Goal: Task Accomplishment & Management: Complete application form

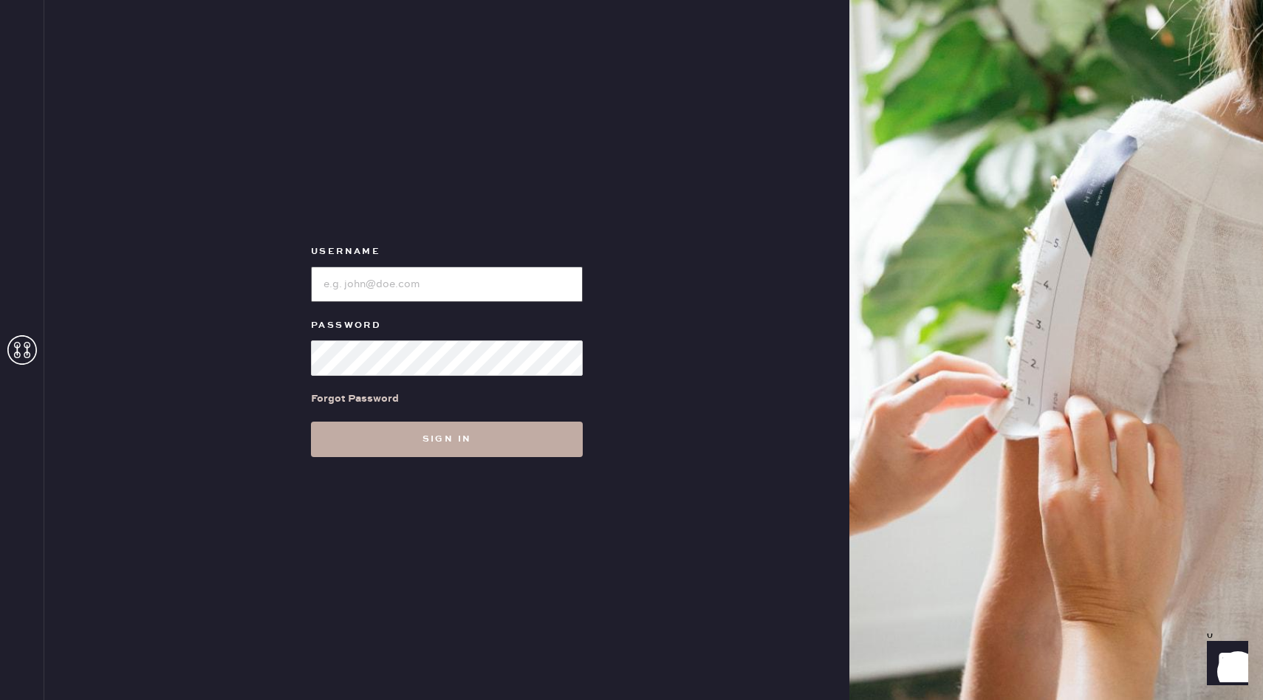
type input "reformationuppereastside"
click at [453, 446] on button "Sign in" at bounding box center [447, 439] width 272 height 35
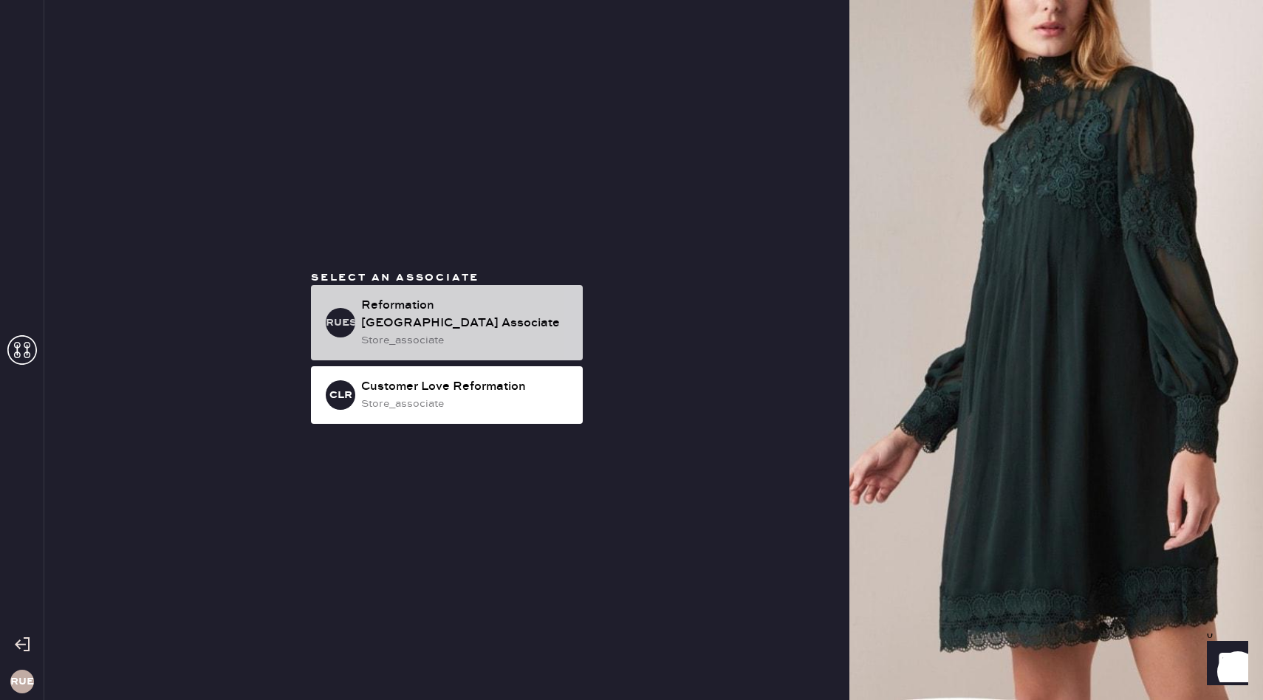
click at [450, 332] on div "store_associate" at bounding box center [466, 340] width 210 height 16
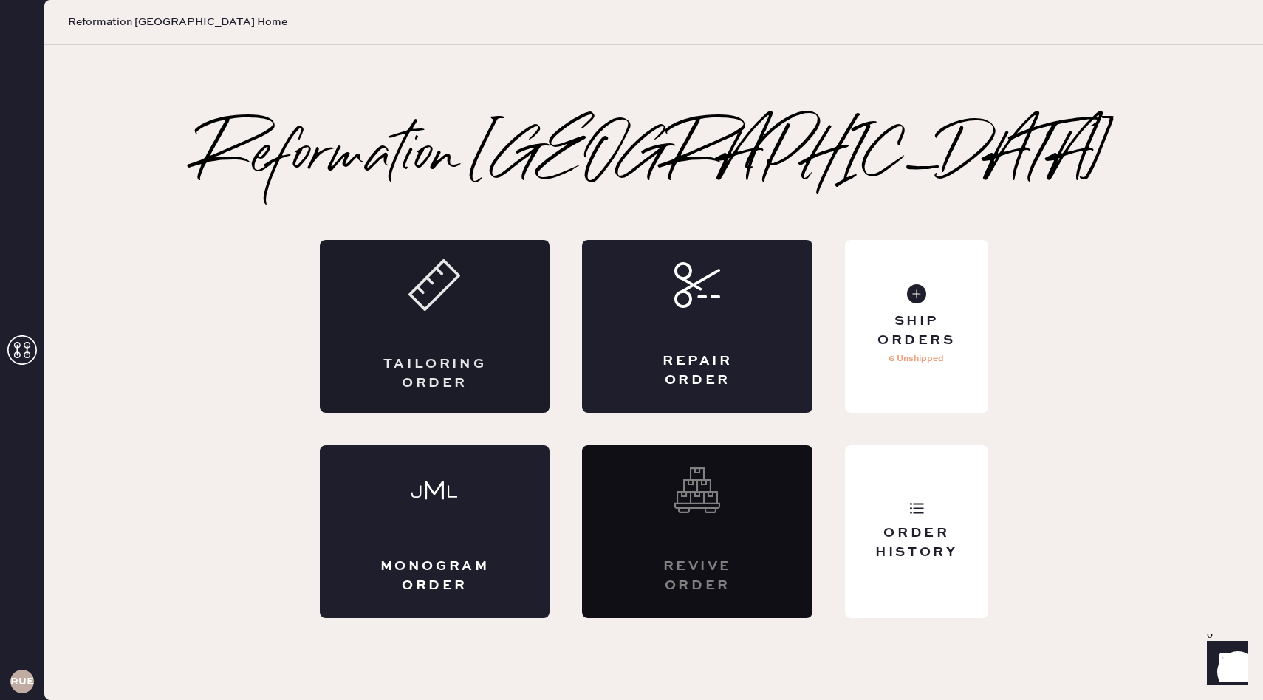
click at [451, 335] on div "Tailoring Order" at bounding box center [435, 326] width 230 height 173
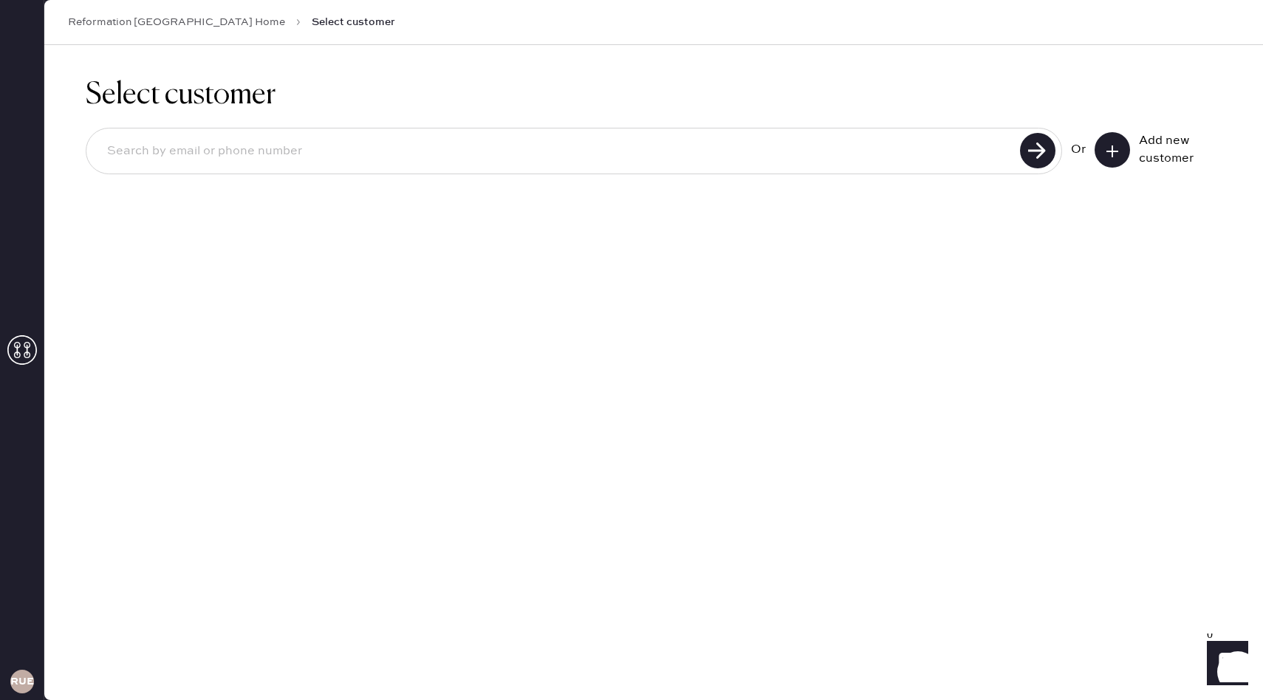
click at [1109, 140] on button at bounding box center [1112, 149] width 35 height 35
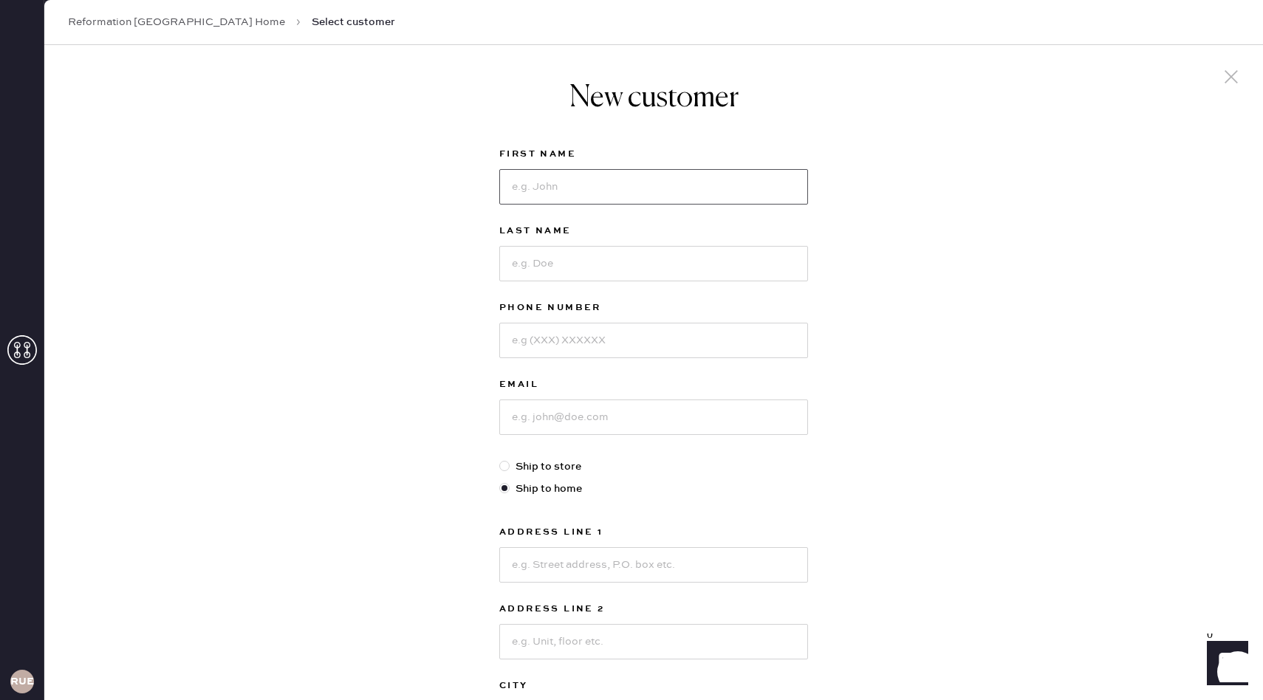
click at [610, 193] on input at bounding box center [653, 186] width 309 height 35
type input "[PERSON_NAME]"
click at [589, 266] on input at bounding box center [653, 263] width 309 height 35
type input "Hacker"
click at [592, 346] on input at bounding box center [653, 340] width 309 height 35
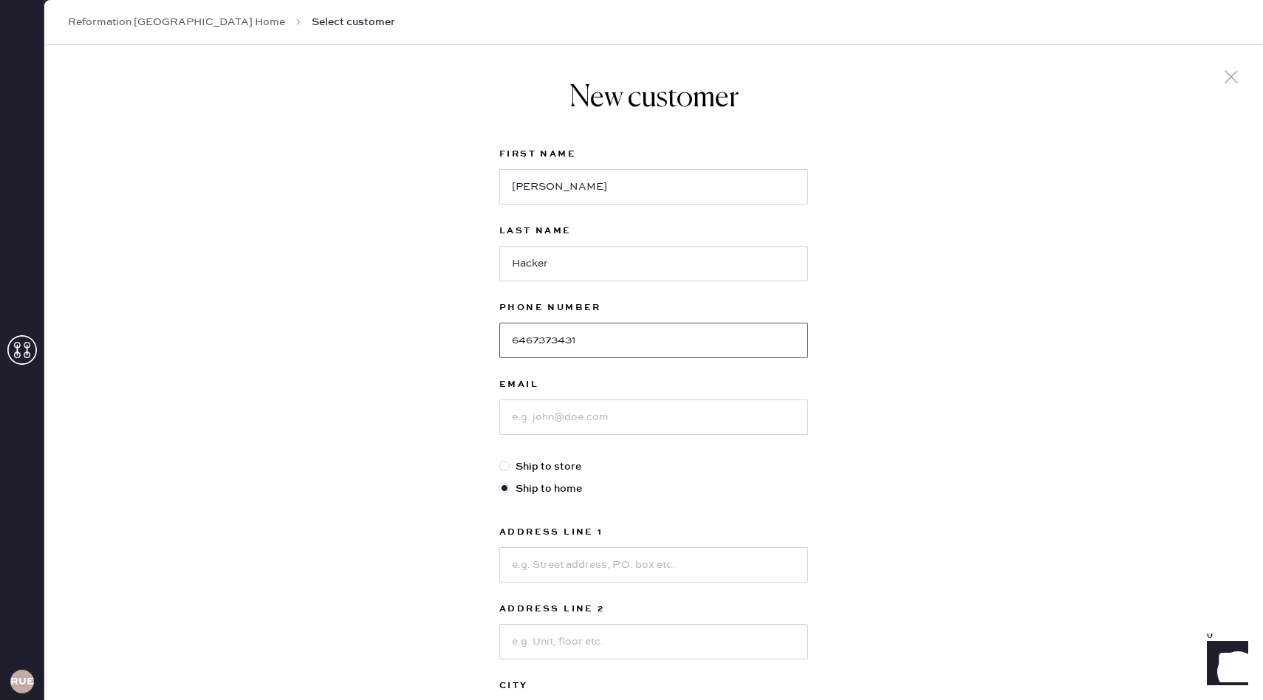
type input "6467373431"
click at [629, 418] on input at bounding box center [653, 417] width 309 height 35
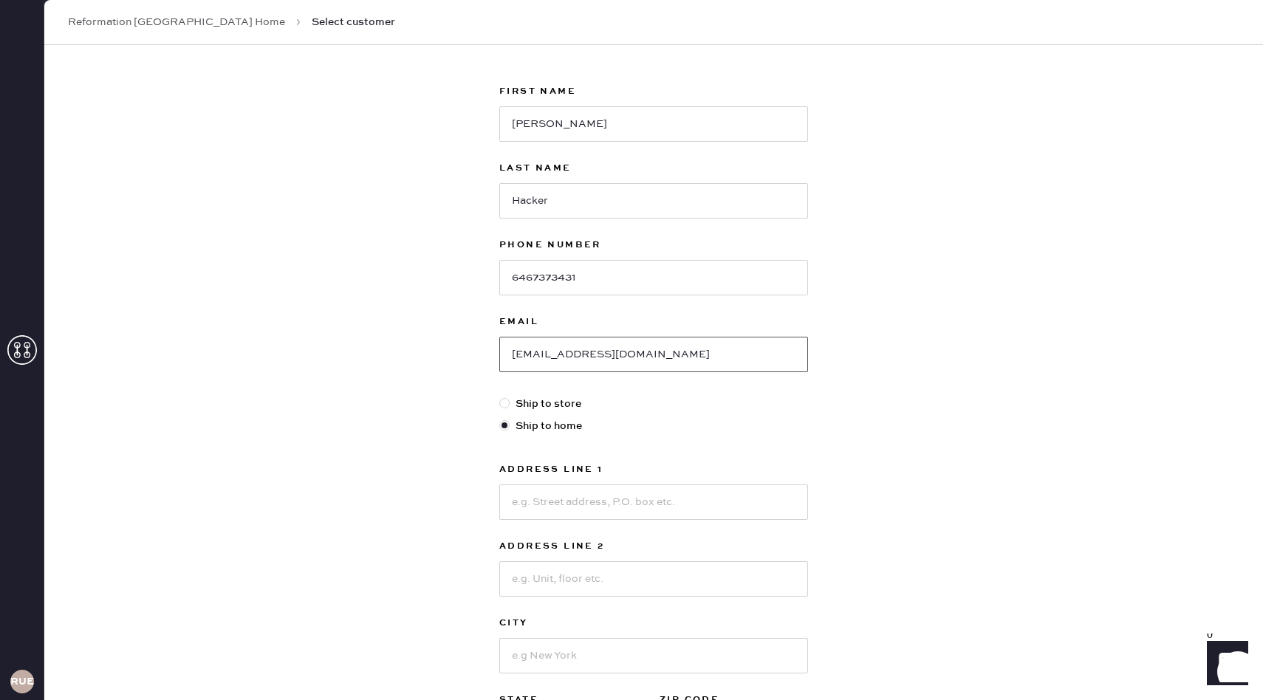
scroll to position [105, 0]
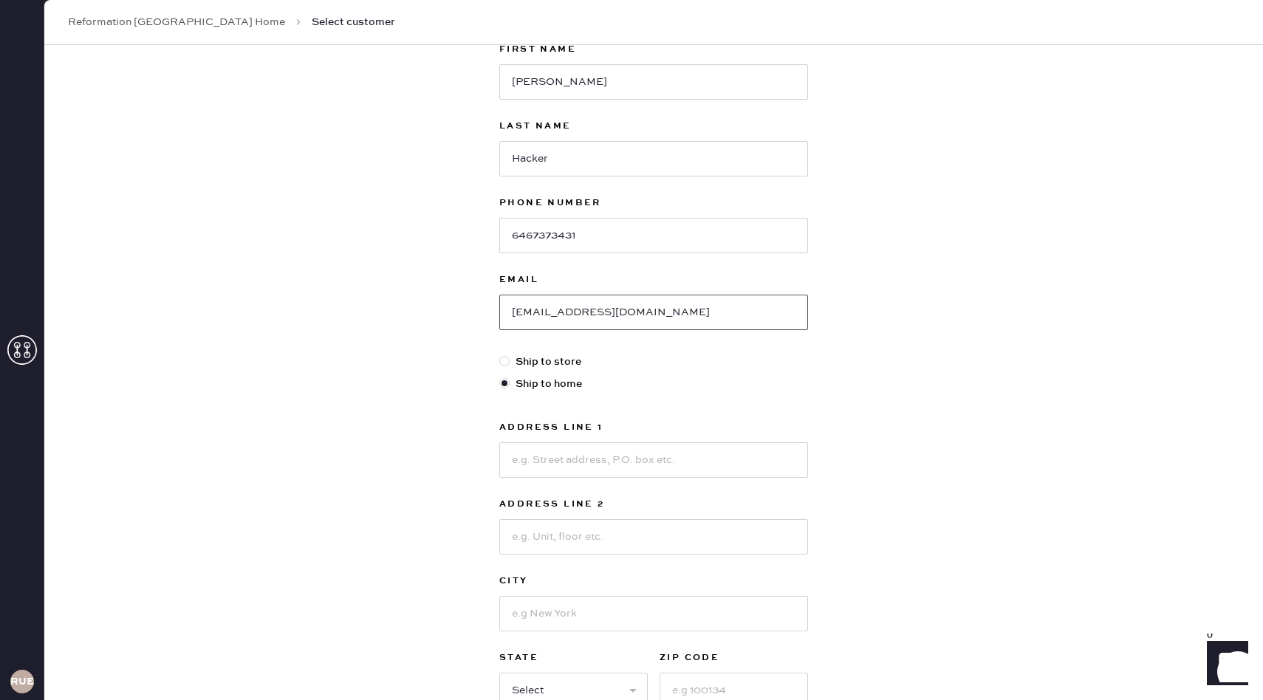
type input "[EMAIL_ADDRESS][DOMAIN_NAME]"
click at [559, 473] on input at bounding box center [653, 459] width 309 height 35
type input "[STREET_ADDRESS]"
click at [566, 528] on input at bounding box center [653, 536] width 309 height 35
type input "Apt 64"
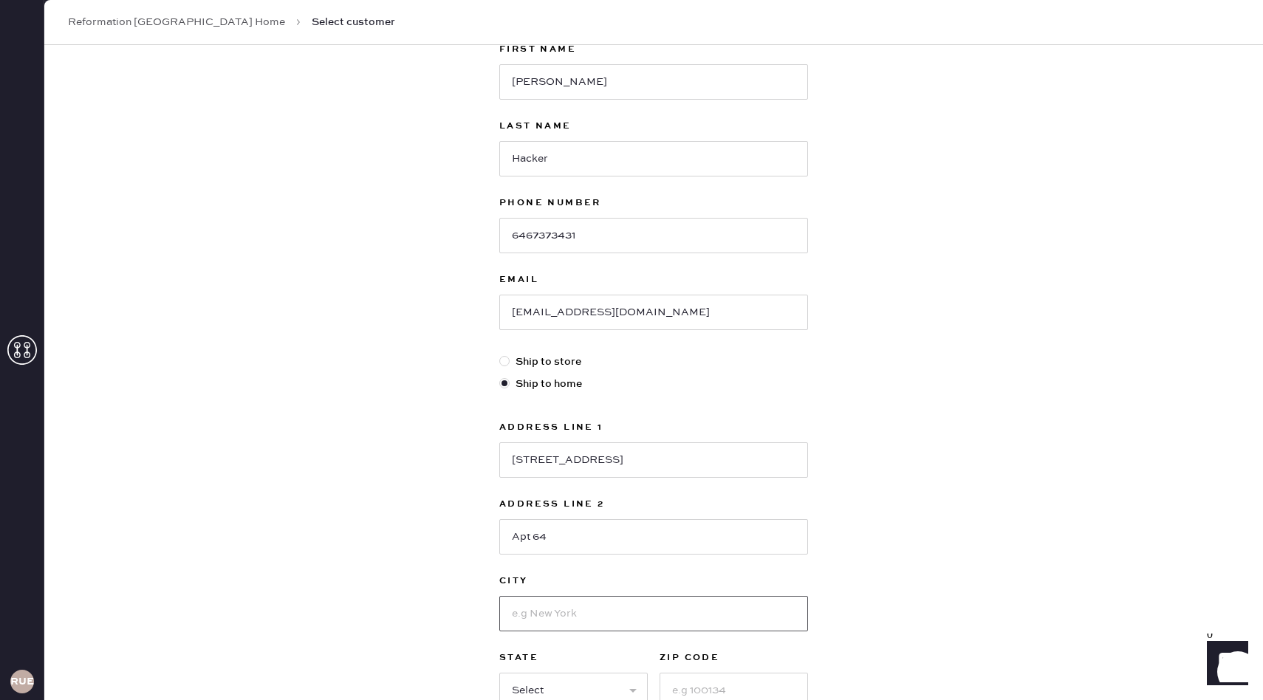
click at [577, 601] on input at bounding box center [653, 613] width 309 height 35
click at [510, 625] on input "[US_STATE]" at bounding box center [653, 613] width 309 height 35
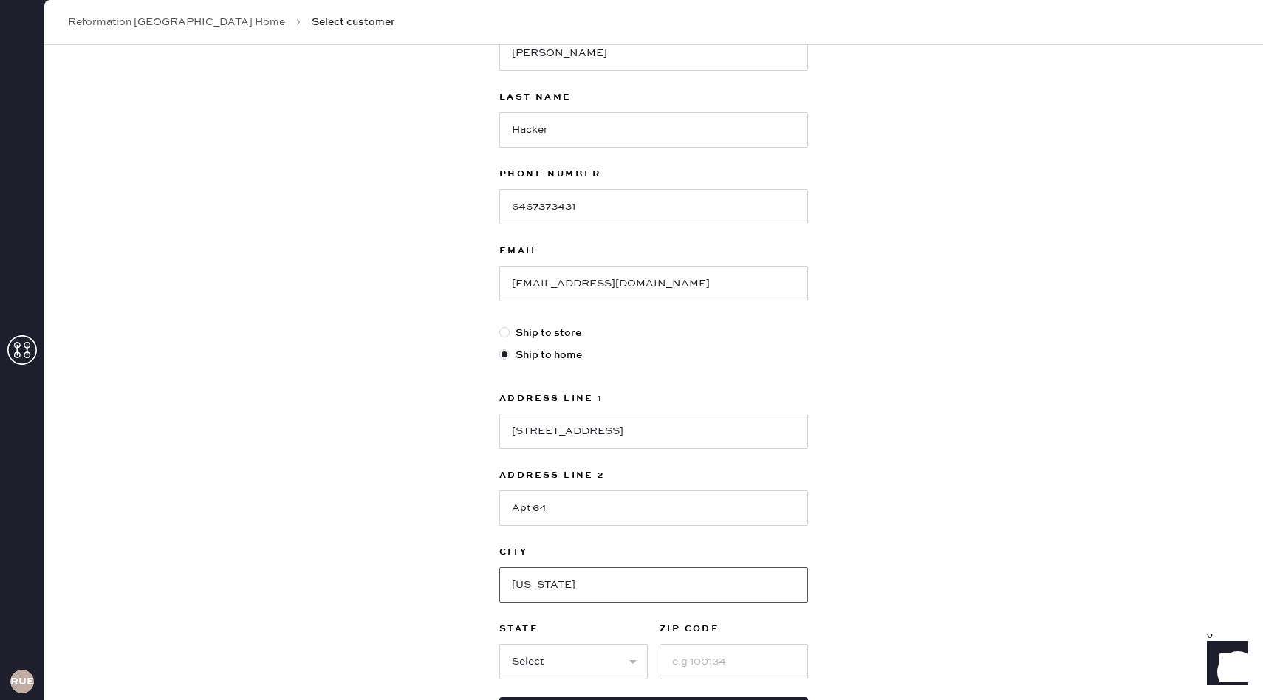
scroll to position [156, 0]
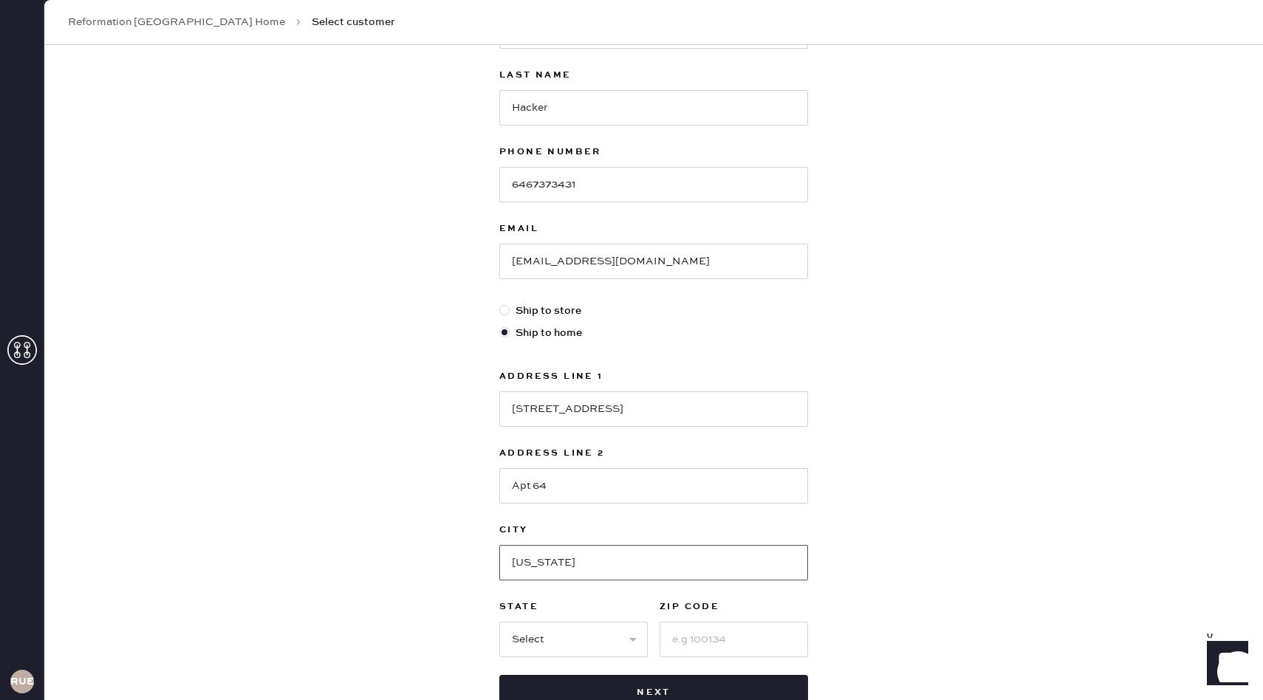
type input "[US_STATE]"
click at [555, 646] on select "Select AK AL AR AZ CA CO CT [GEOGRAPHIC_DATA] DE FL [GEOGRAPHIC_DATA] HI [GEOGR…" at bounding box center [573, 639] width 148 height 35
select select "NY"
click at [722, 649] on input at bounding box center [734, 639] width 148 height 35
type input "10028"
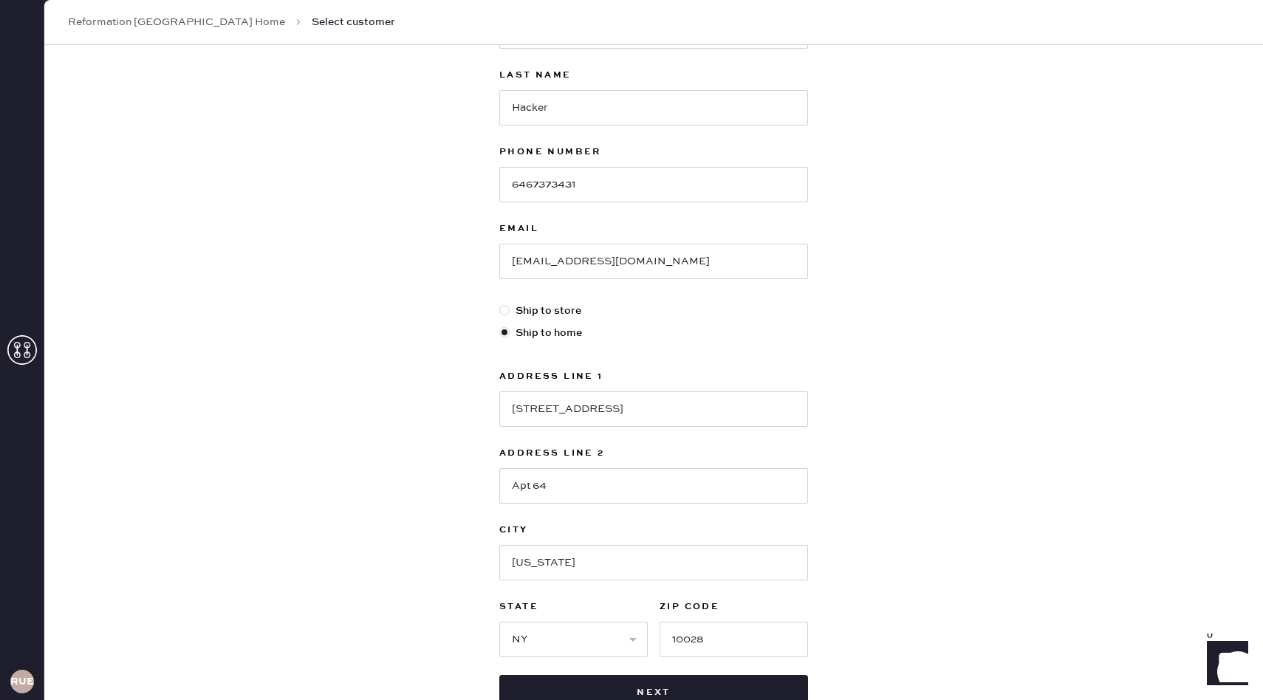
click at [919, 674] on div "New customer First Name [PERSON_NAME] Last Name Hacker Phone Number [PHONE_NUMB…" at bounding box center [653, 347] width 1219 height 916
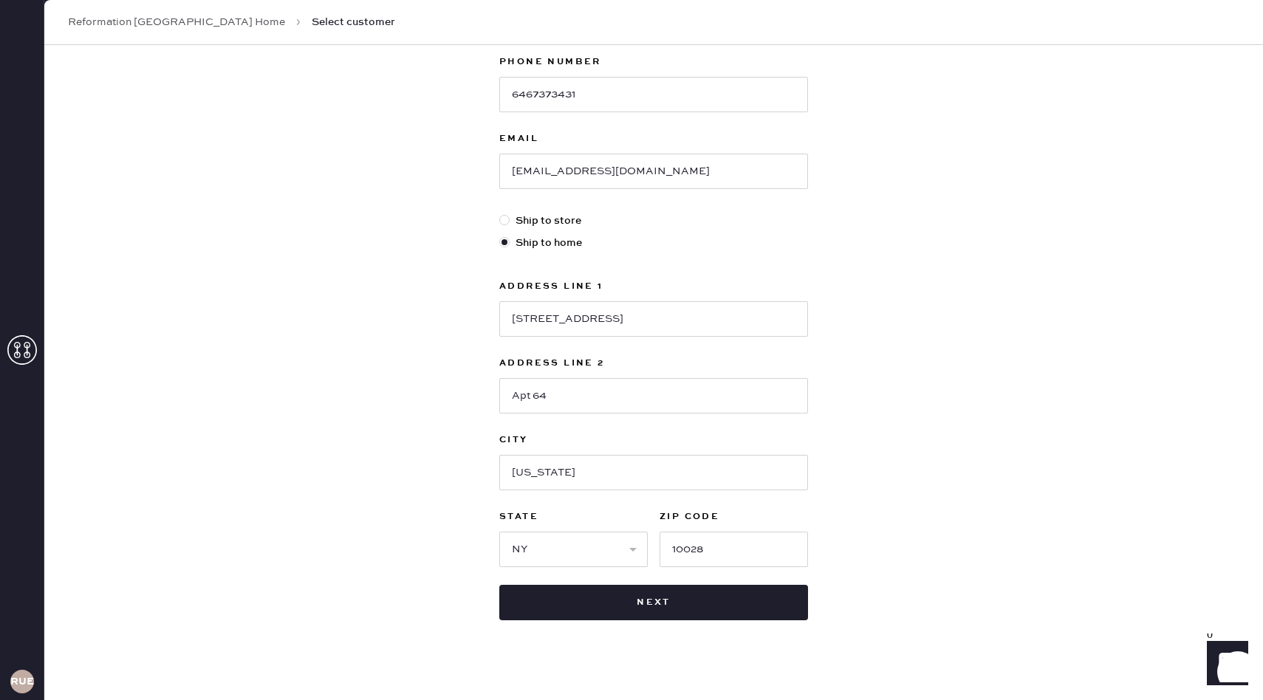
scroll to position [261, 0]
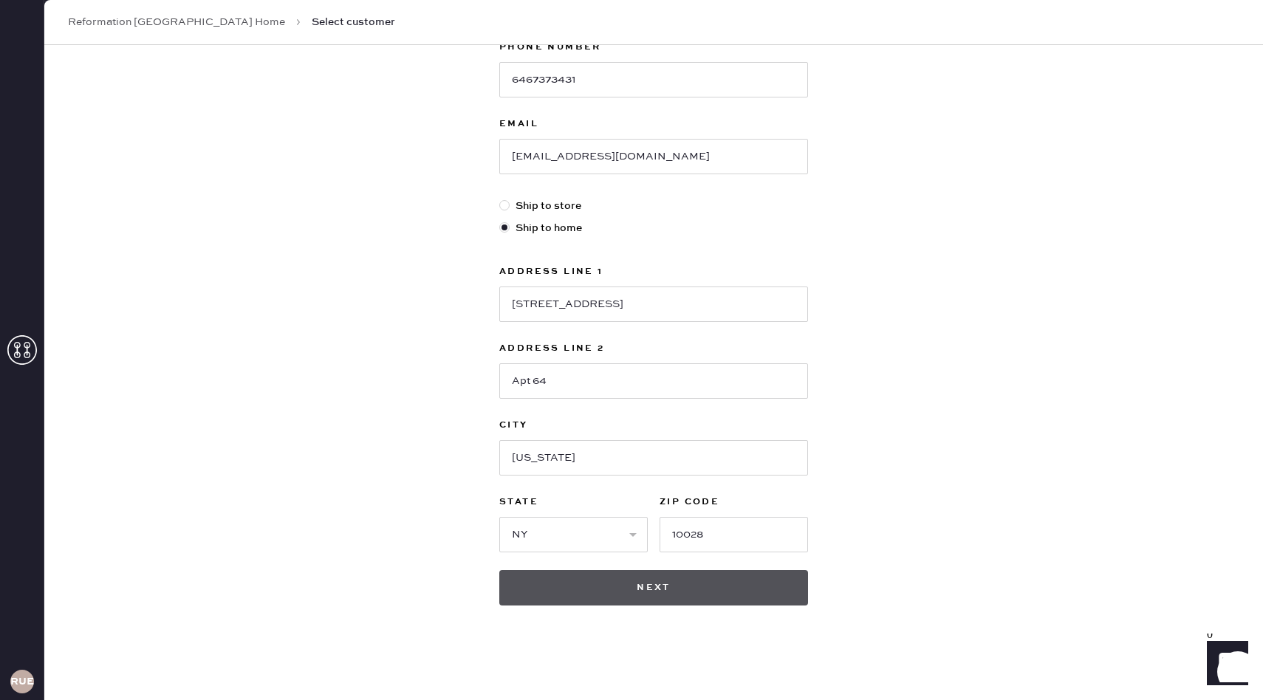
click at [794, 596] on button "Next" at bounding box center [653, 587] width 309 height 35
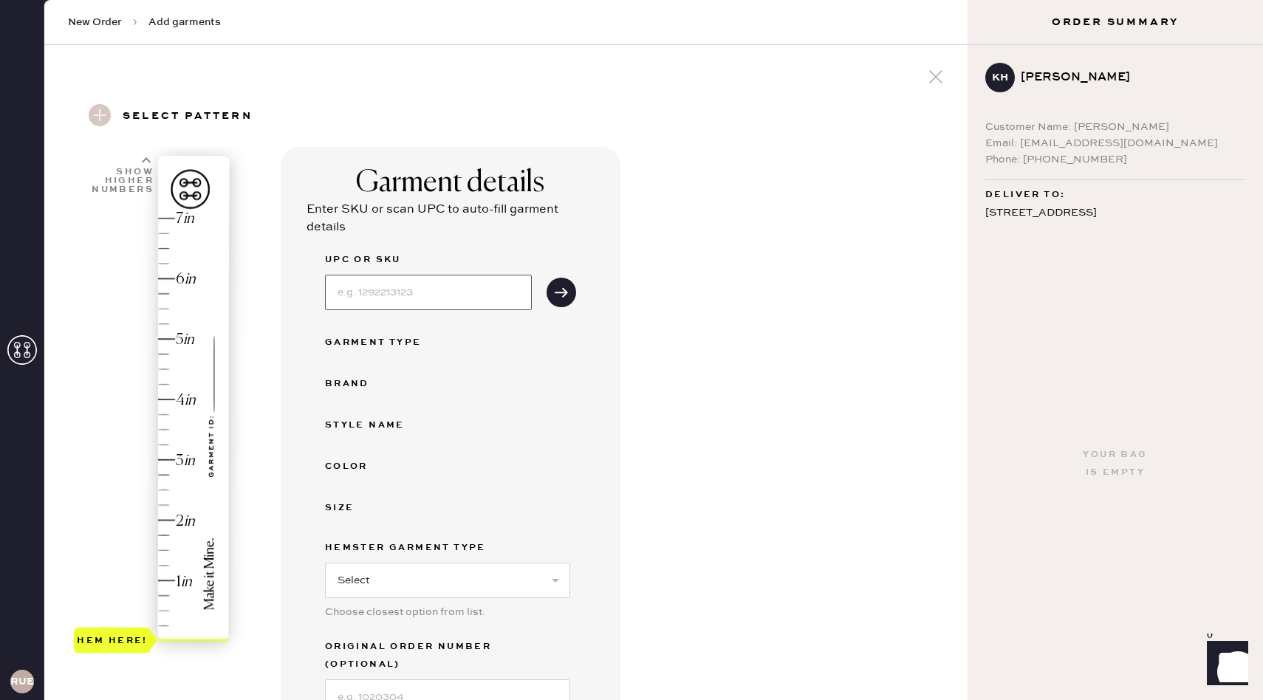
click at [447, 291] on input at bounding box center [428, 292] width 207 height 35
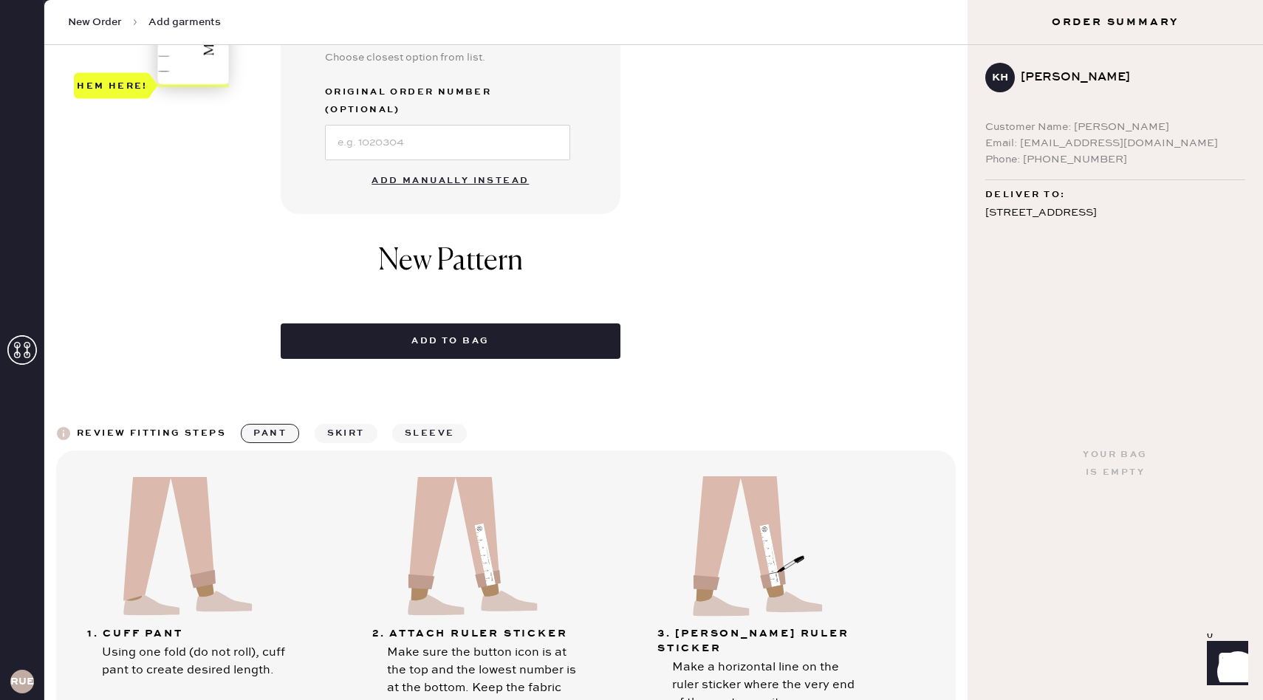
scroll to position [554, 0]
click at [454, 172] on button "Add manually instead" at bounding box center [450, 182] width 175 height 30
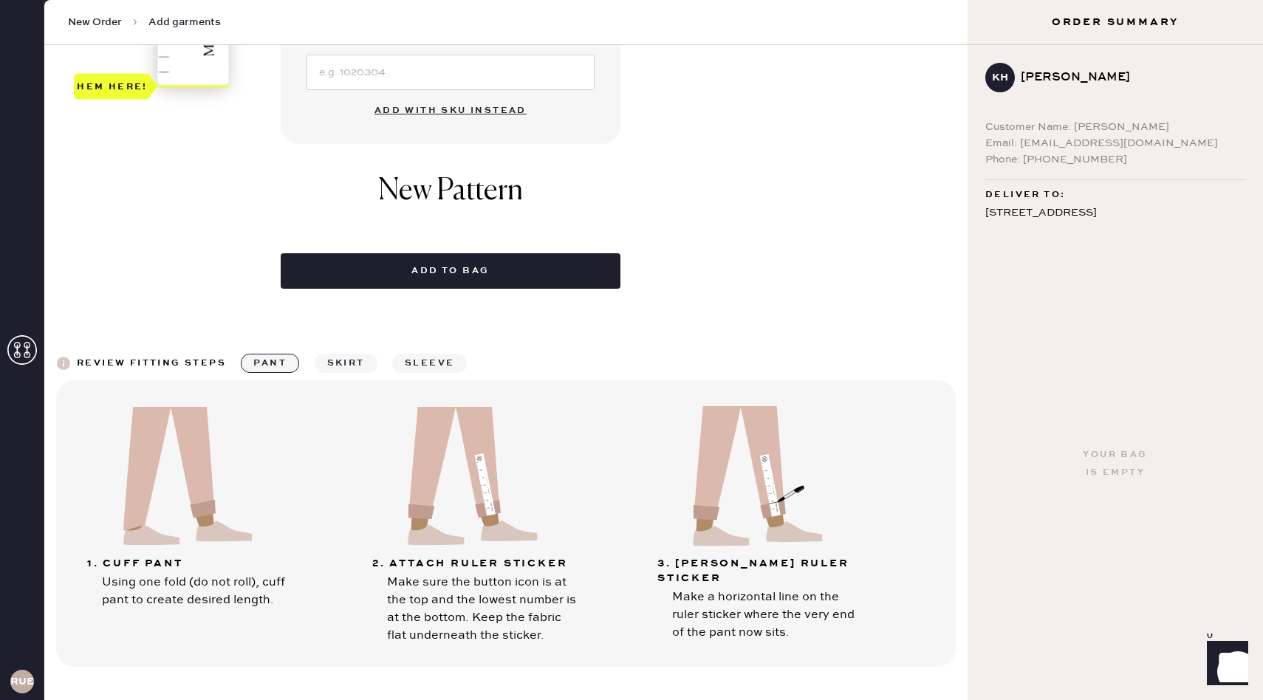
scroll to position [0, 0]
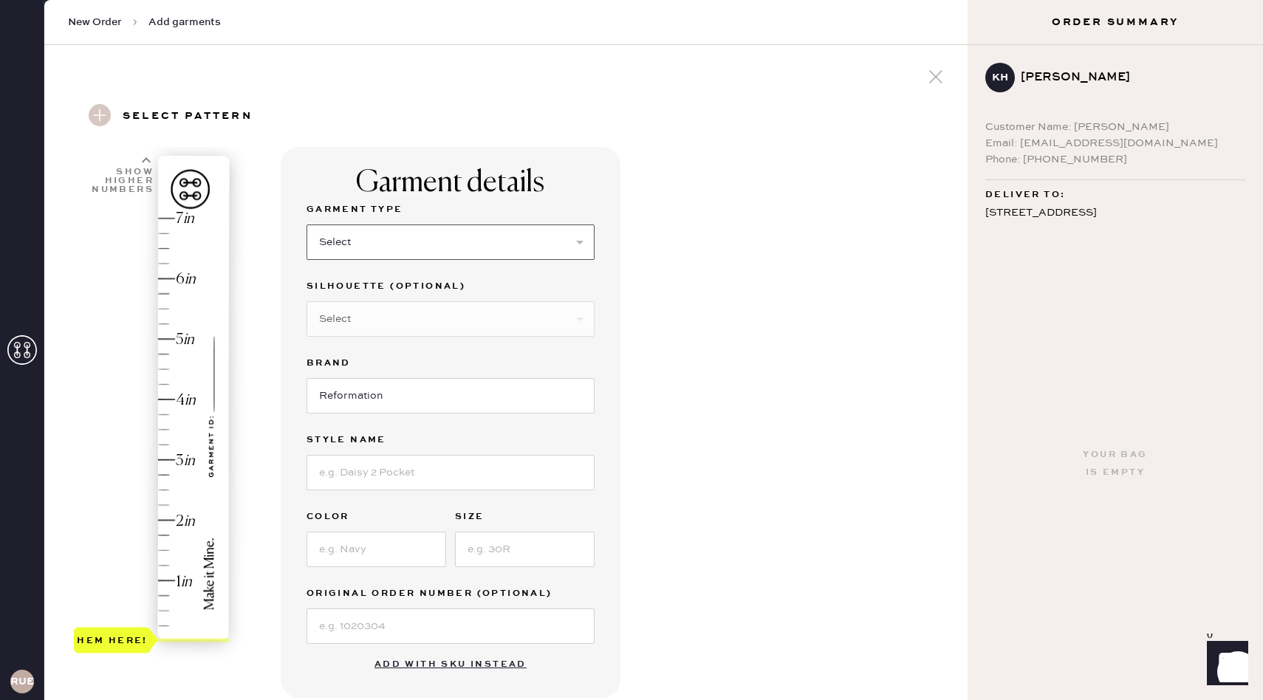
click at [431, 248] on select "Select Basic Skirt Jeans Leggings Pants Shorts Basic Sleeved Dress Basic Sleeve…" at bounding box center [451, 242] width 288 height 35
select select "2"
click at [415, 322] on select "Select Shorts Cropped Flare Boot Cut Straight Skinny Other" at bounding box center [451, 318] width 288 height 35
click at [405, 408] on input "Reformation" at bounding box center [451, 395] width 288 height 35
click at [403, 465] on input at bounding box center [451, 472] width 288 height 35
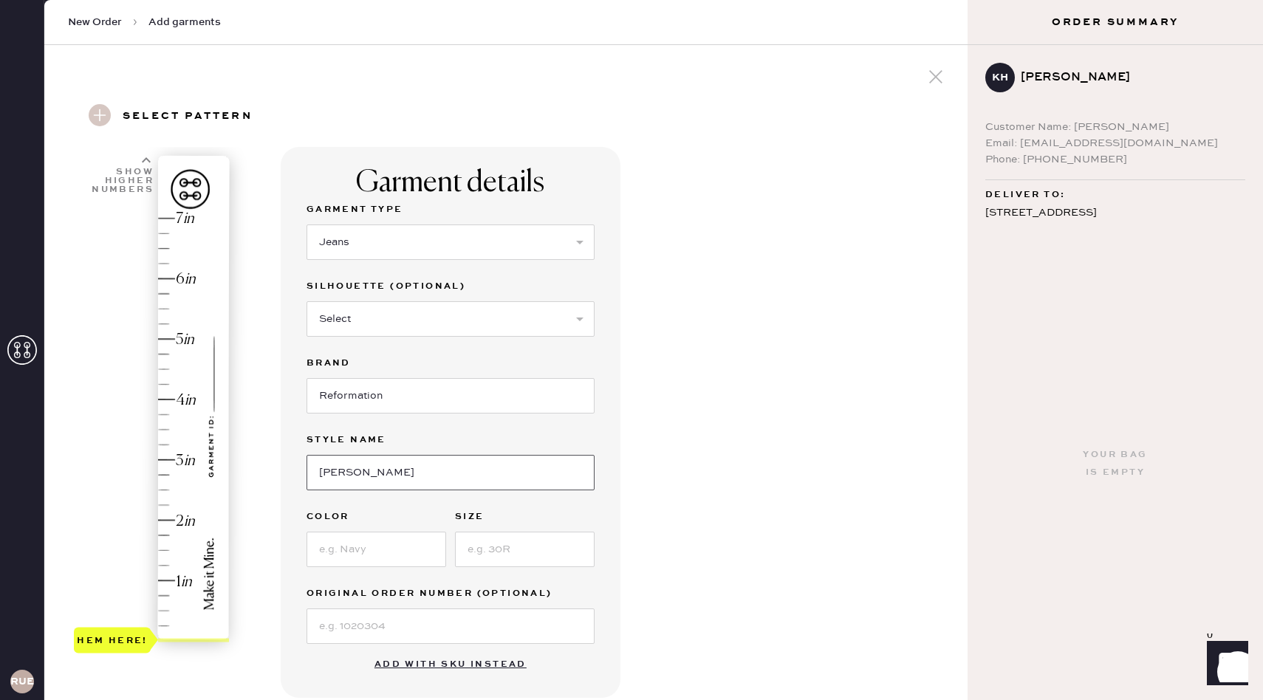
type input "[PERSON_NAME] Rise Slouchy Wide Leg Jeans"
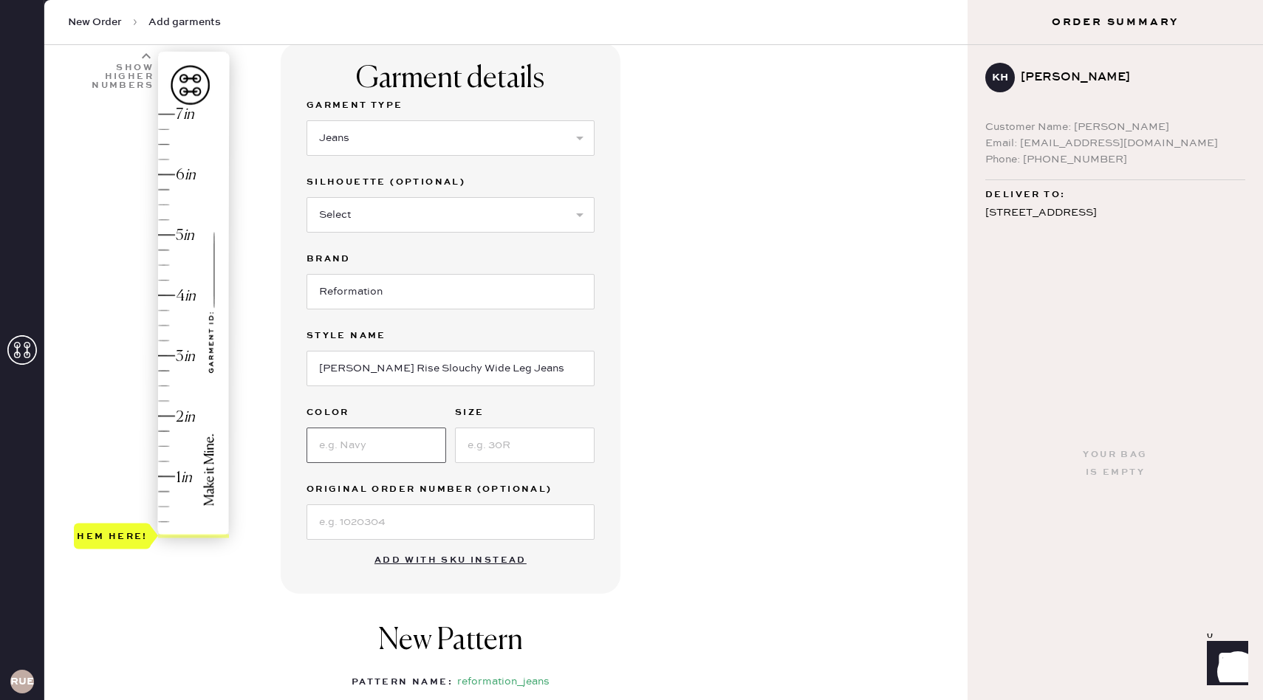
click at [395, 448] on input at bounding box center [377, 445] width 140 height 35
type input "Summit"
click at [491, 448] on input at bounding box center [525, 445] width 140 height 35
type input "28"
click at [680, 497] on div "Garment details Garment Type Select Basic Skirt Jeans Leggings Pants Shorts Bas…" at bounding box center [618, 462] width 675 height 839
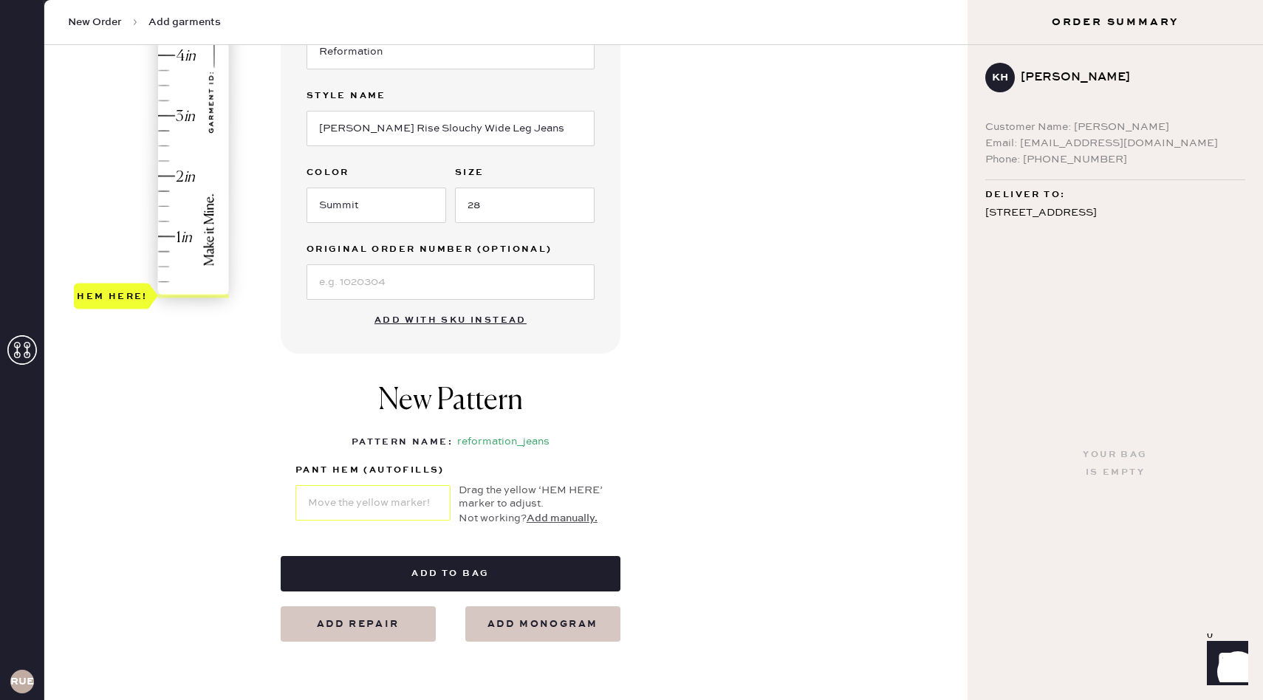
scroll to position [342, 0]
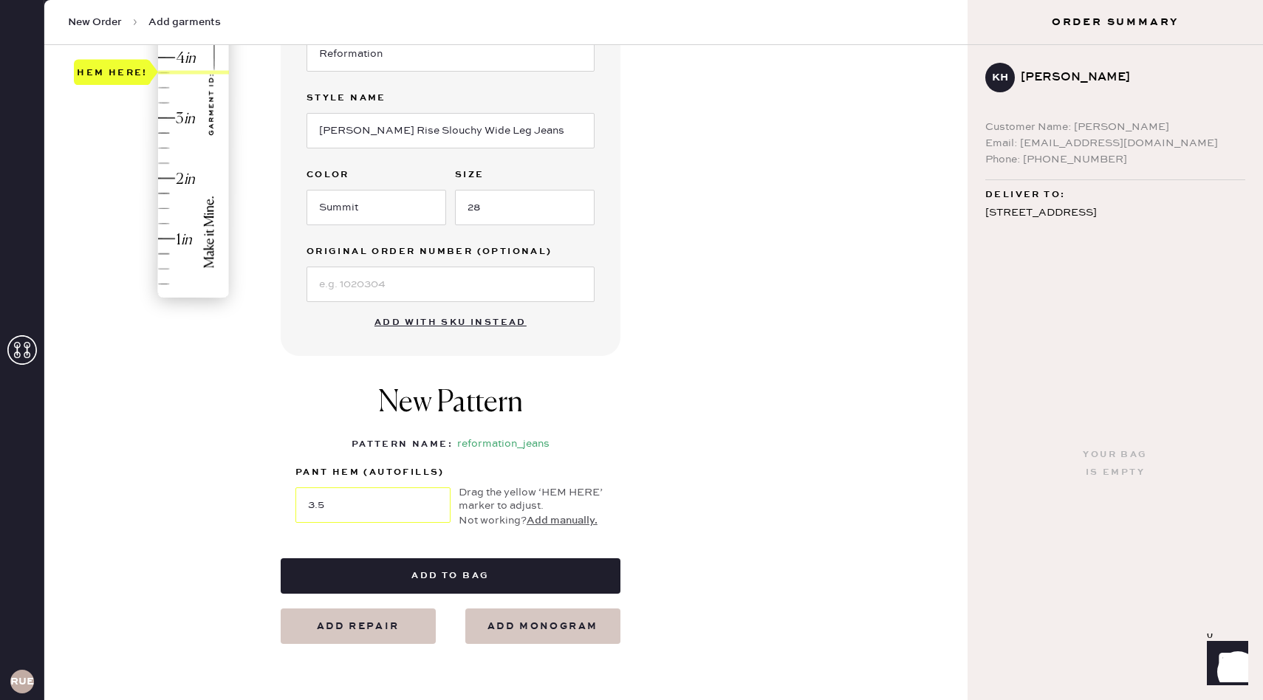
type input "3.25"
drag, startPoint x: 112, startPoint y: 299, endPoint x: 137, endPoint y: 110, distance: 190.7
click at [137, 110] on div "Hem here!" at bounding box center [112, 103] width 71 height 18
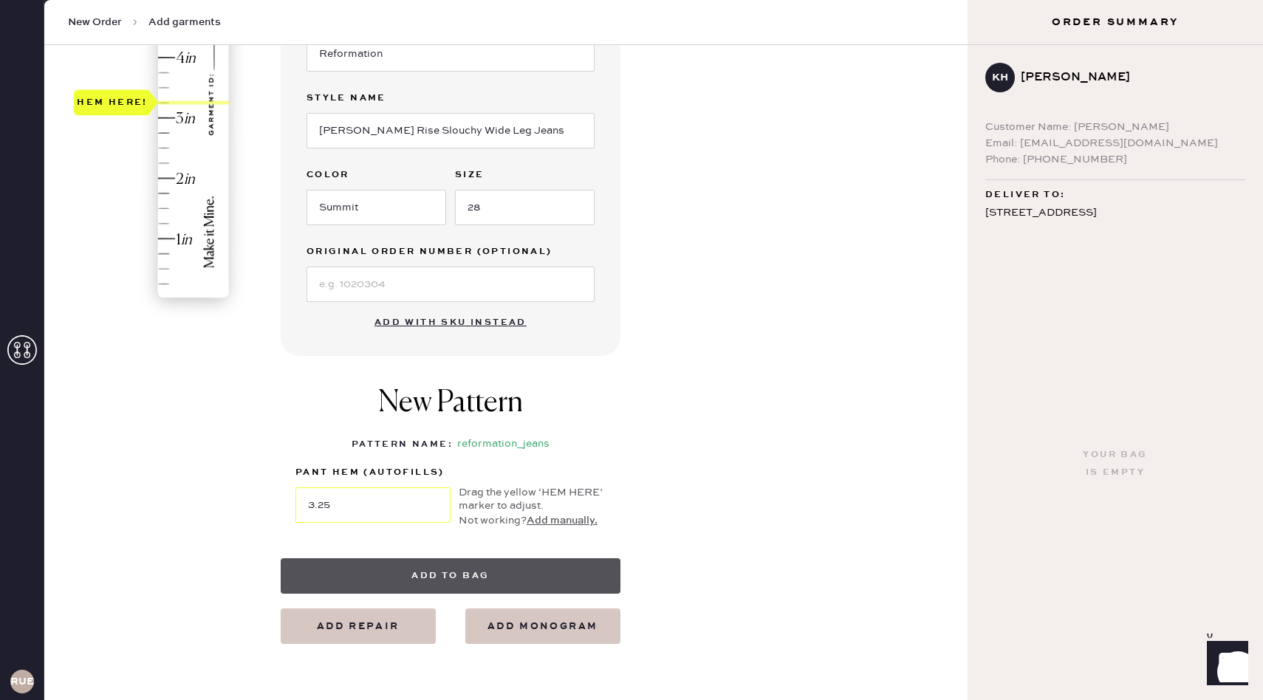
click at [474, 562] on button "Add to bag" at bounding box center [451, 575] width 340 height 35
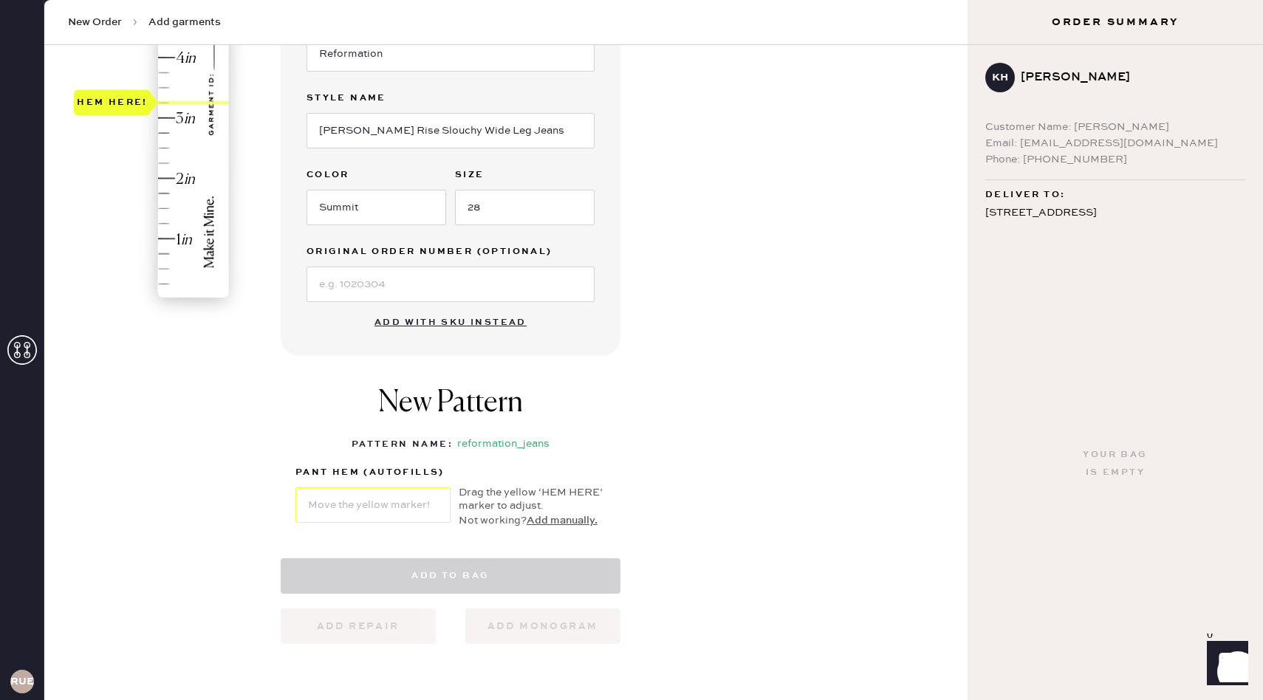
select select "2"
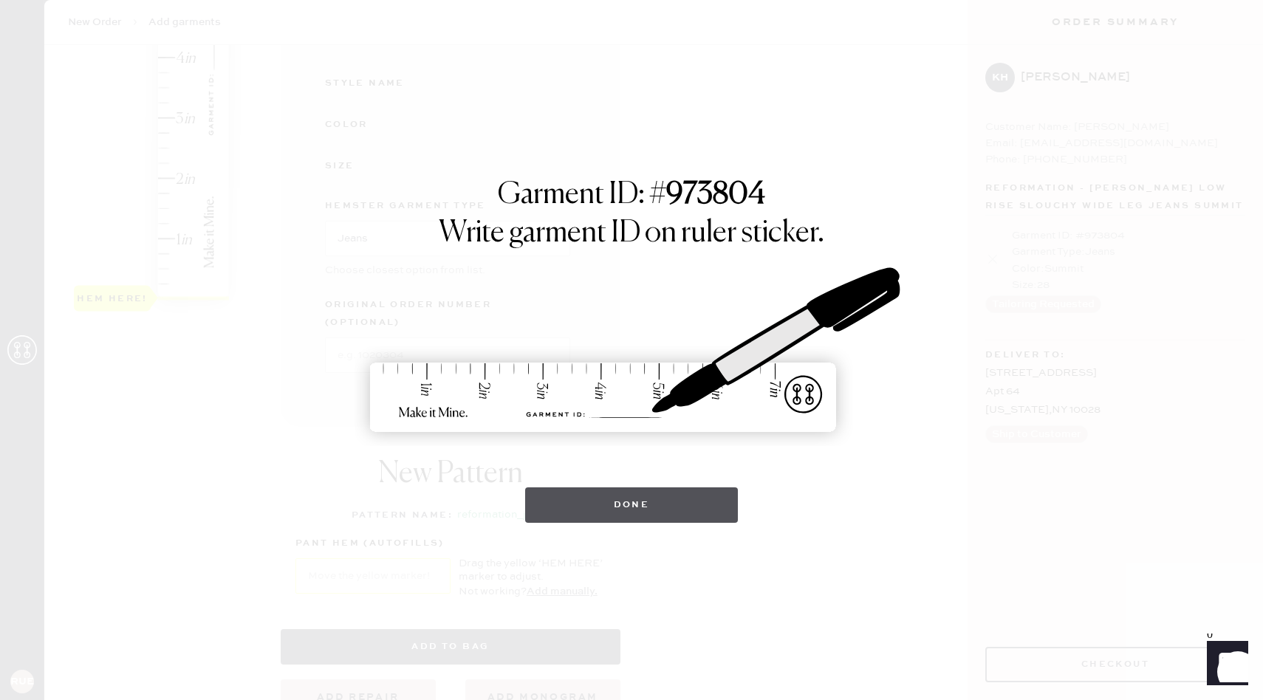
click at [585, 509] on button "Done" at bounding box center [631, 504] width 213 height 35
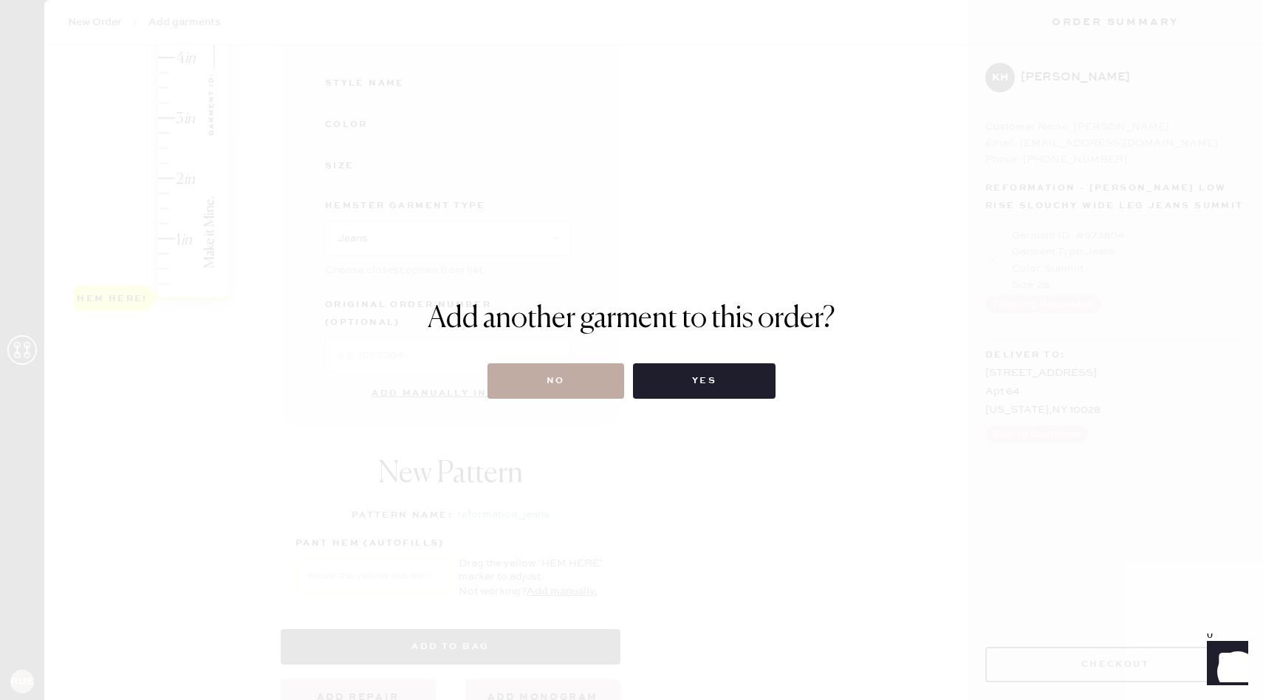
click at [590, 376] on button "No" at bounding box center [555, 380] width 137 height 35
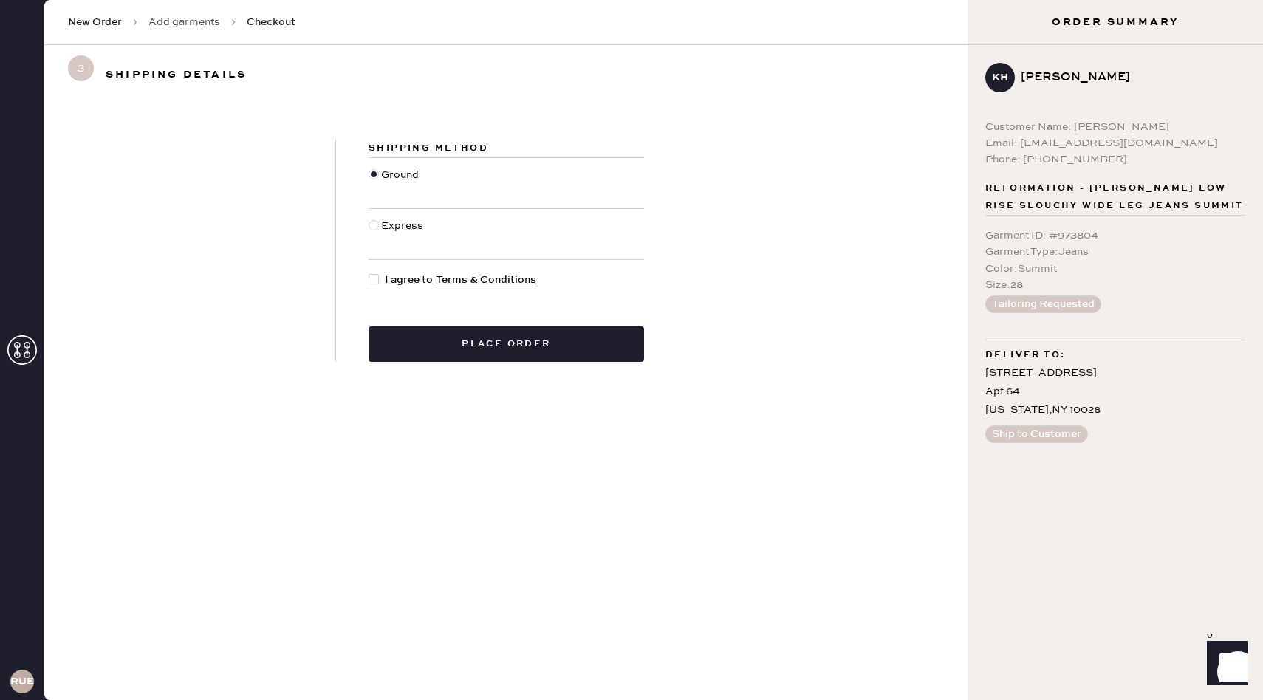
click at [411, 274] on span "I agree to Terms & Conditions" at bounding box center [460, 280] width 151 height 16
click at [369, 273] on input "I agree to Terms & Conditions" at bounding box center [369, 272] width 1 height 1
checkbox input "true"
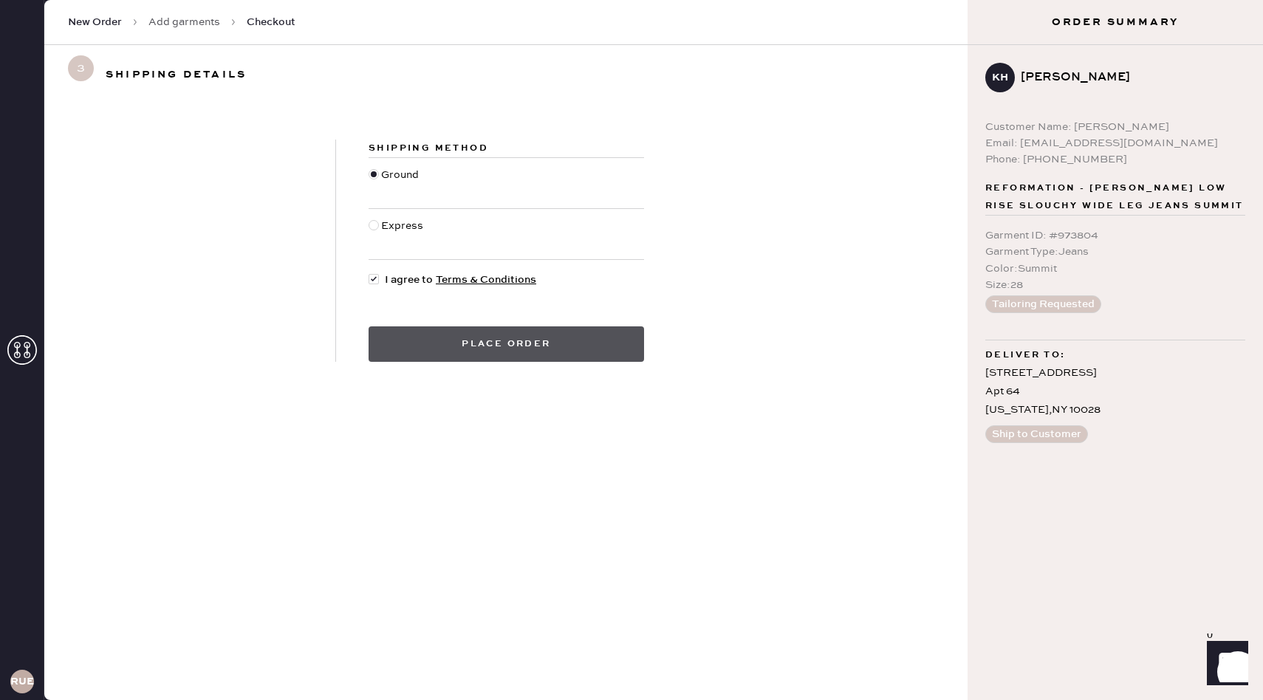
click at [490, 338] on button "Place order" at bounding box center [507, 343] width 276 height 35
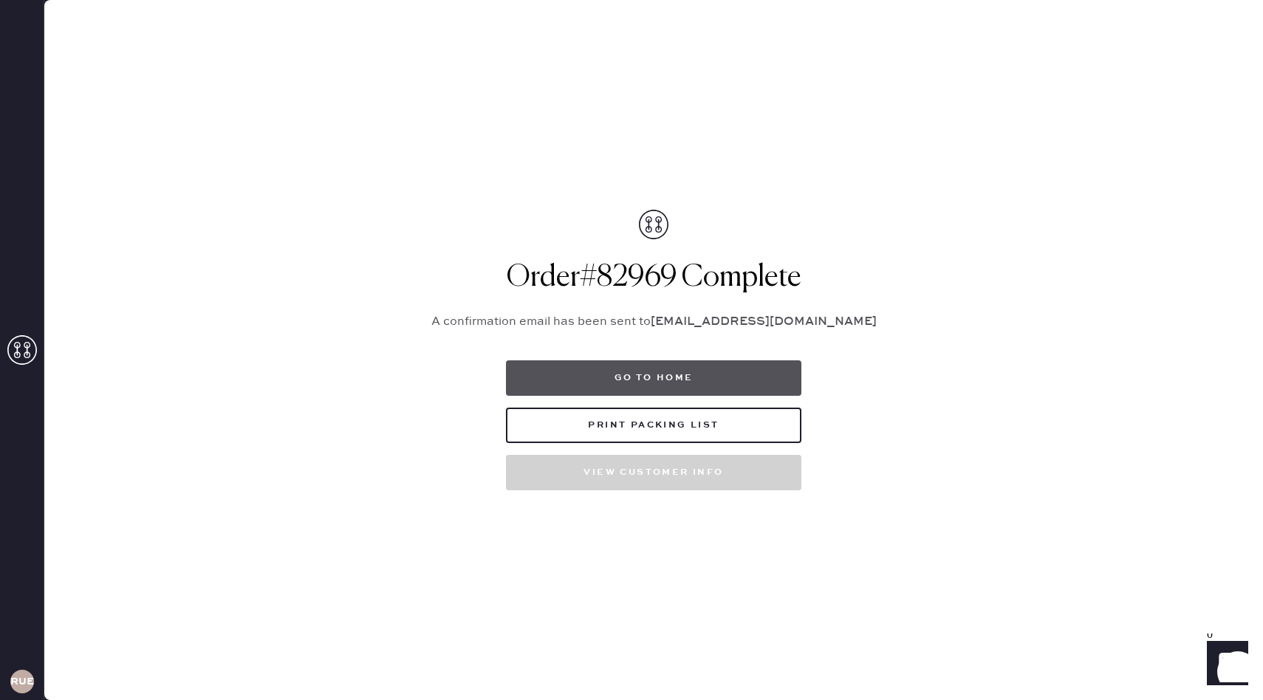
click at [702, 377] on button "Go to home" at bounding box center [653, 377] width 295 height 35
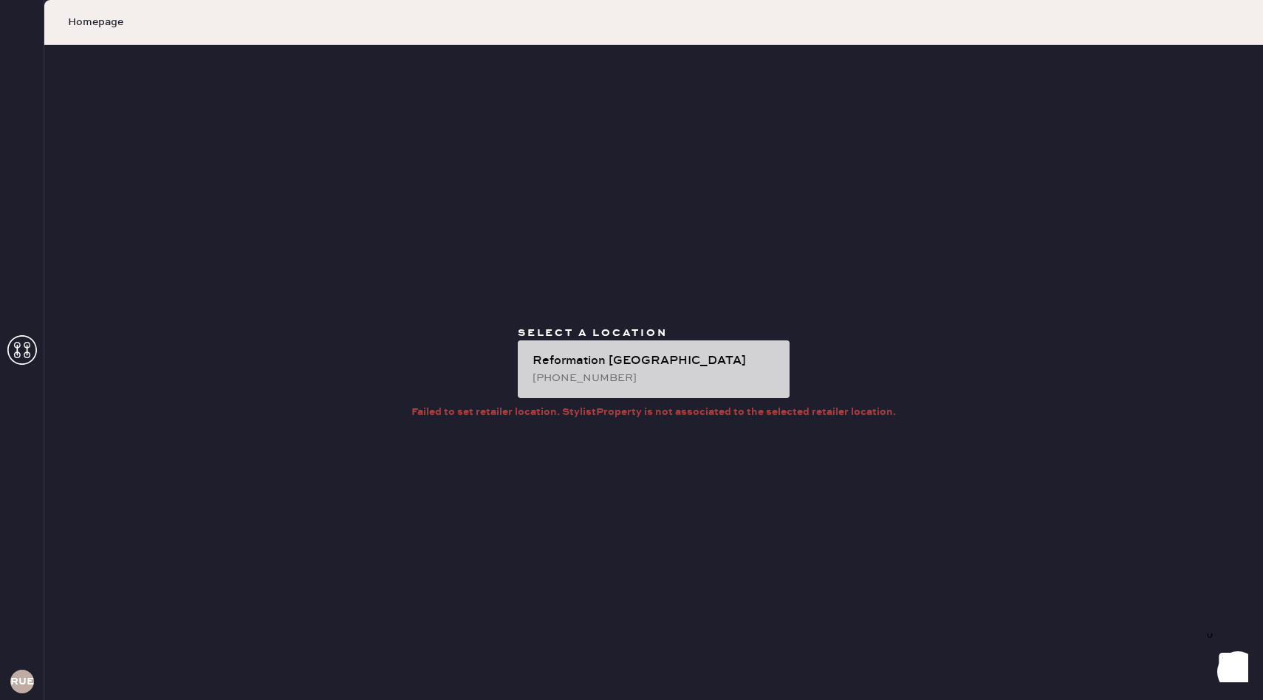
click at [742, 366] on div "Reformation [GEOGRAPHIC_DATA]" at bounding box center [655, 361] width 245 height 18
click at [739, 368] on div "Reformation [GEOGRAPHIC_DATA]" at bounding box center [655, 361] width 245 height 18
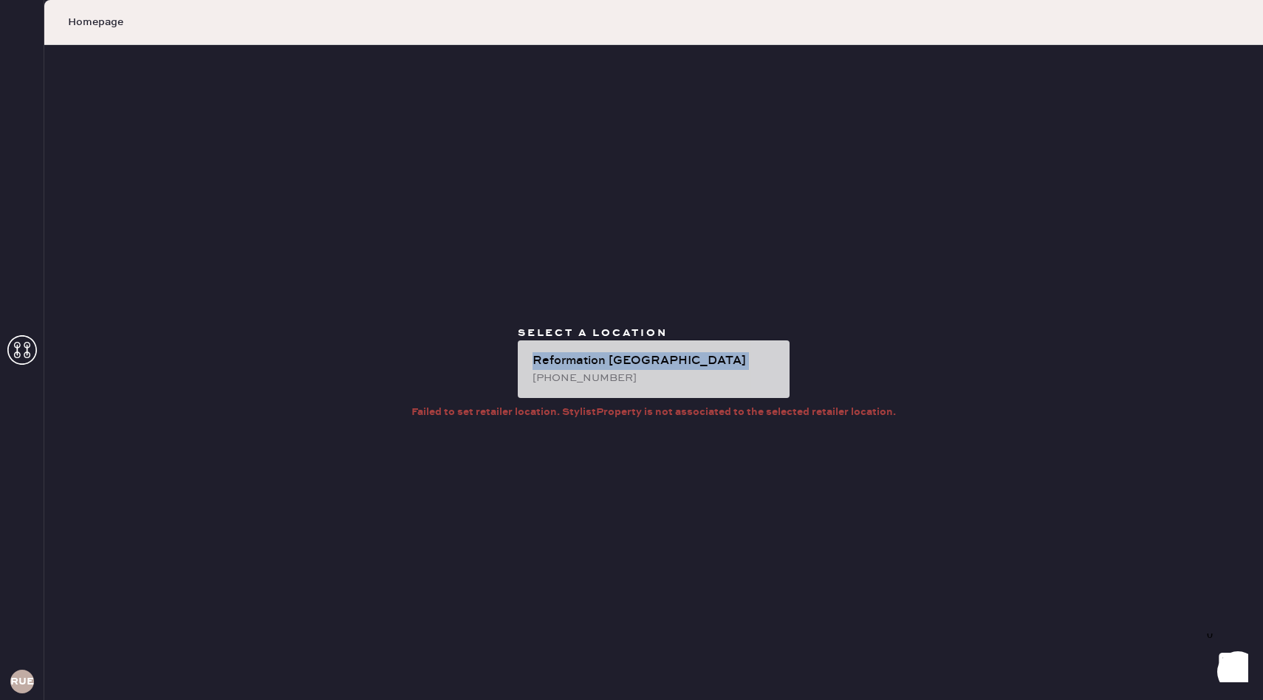
click at [739, 368] on div "Reformation [GEOGRAPHIC_DATA]" at bounding box center [655, 361] width 245 height 18
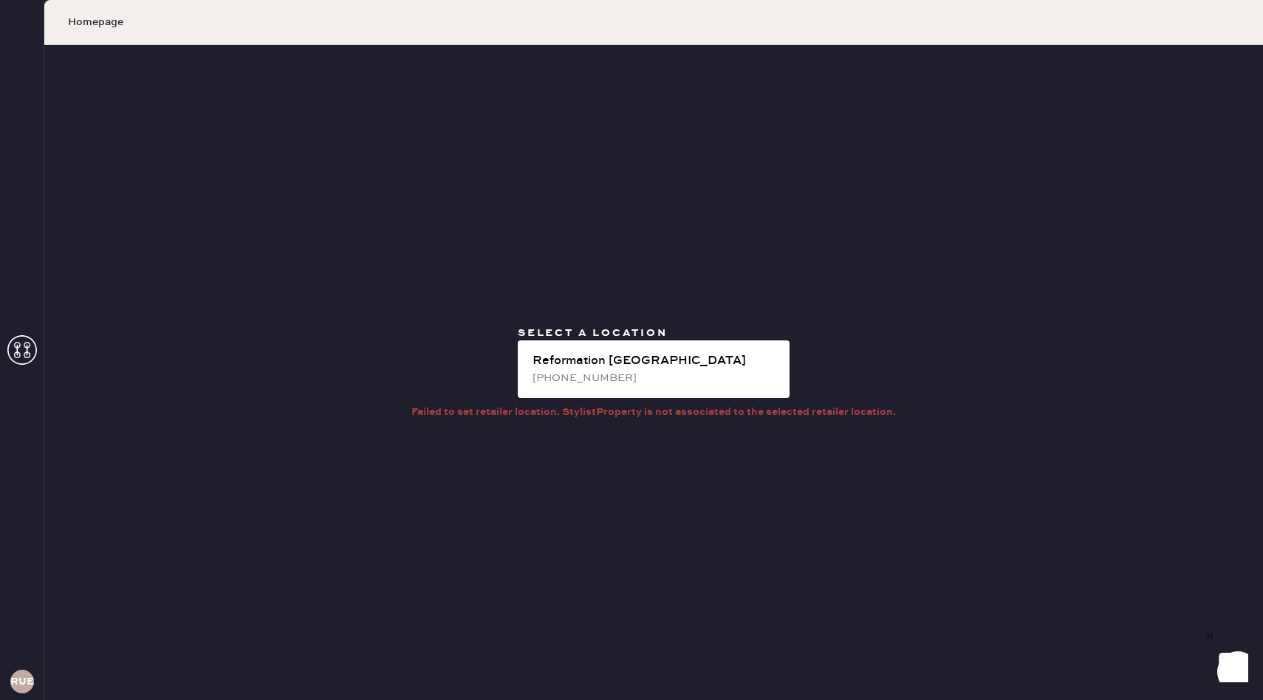
click at [866, 373] on div "Select a location Reformation [GEOGRAPHIC_DATA] [PHONE_NUMBER] Failed to set re…" at bounding box center [653, 372] width 1219 height 655
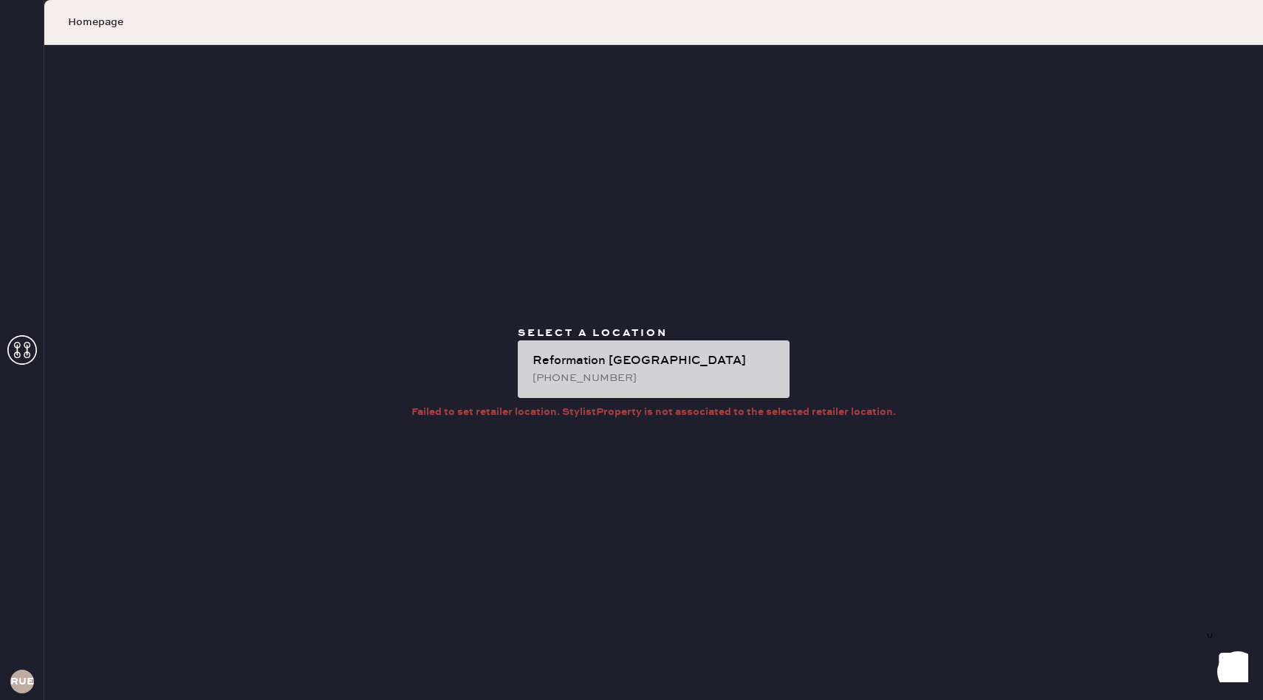
click at [736, 372] on div "[PHONE_NUMBER]" at bounding box center [655, 378] width 245 height 16
click at [736, 371] on div "[PHONE_NUMBER]" at bounding box center [655, 378] width 245 height 16
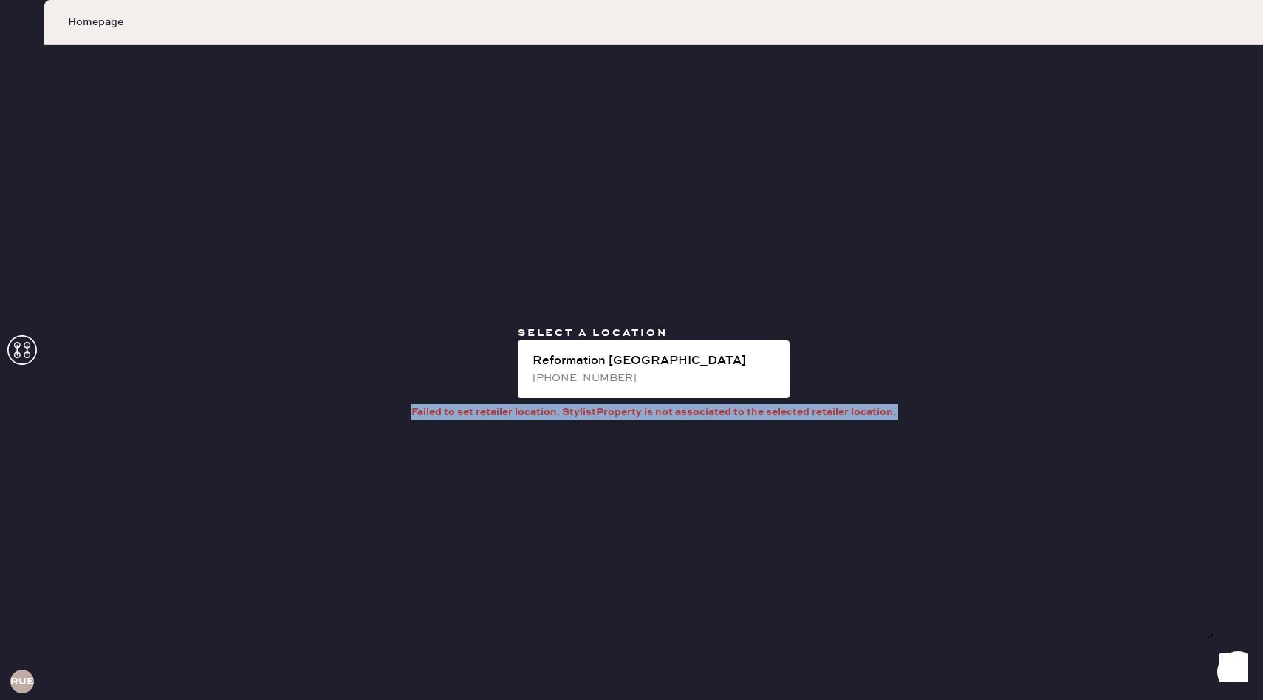
click at [963, 363] on div "Select a location Reformation [GEOGRAPHIC_DATA] [PHONE_NUMBER] Failed to set re…" at bounding box center [653, 372] width 1219 height 655
